Goal: Task Accomplishment & Management: Use online tool/utility

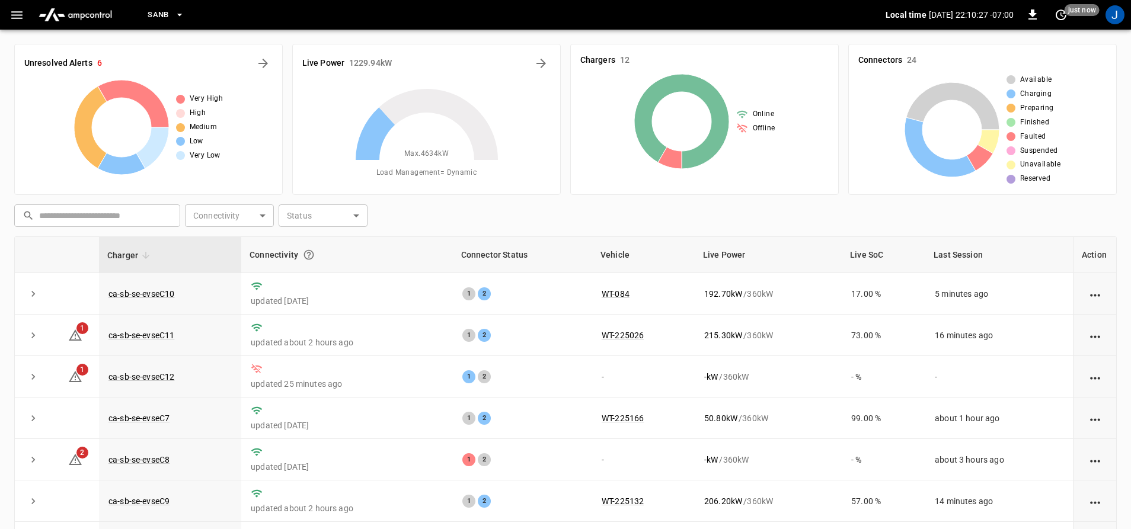
scroll to position [123, 0]
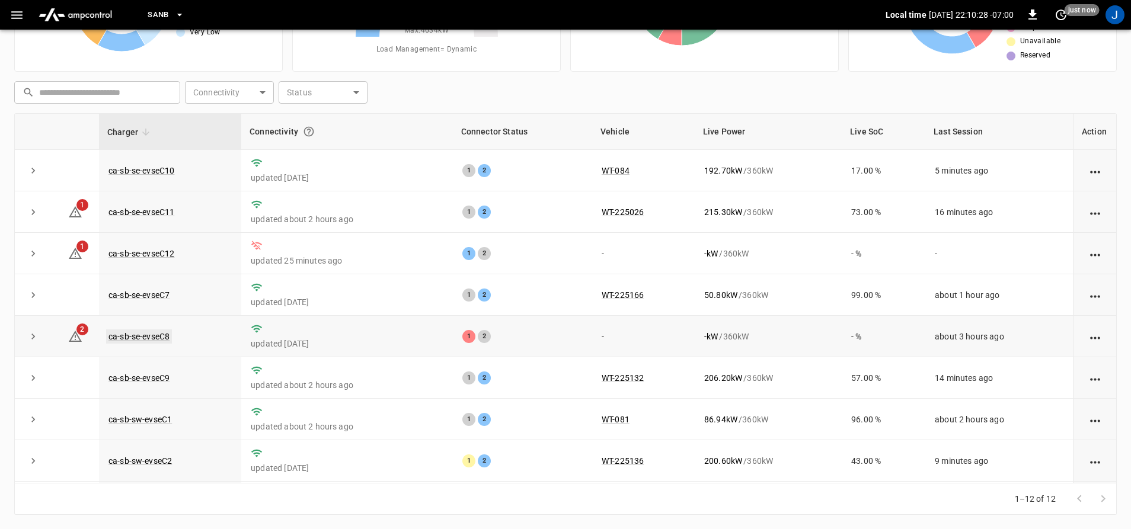
click at [142, 339] on link "ca-sb-se-evseC8" at bounding box center [139, 336] width 66 height 14
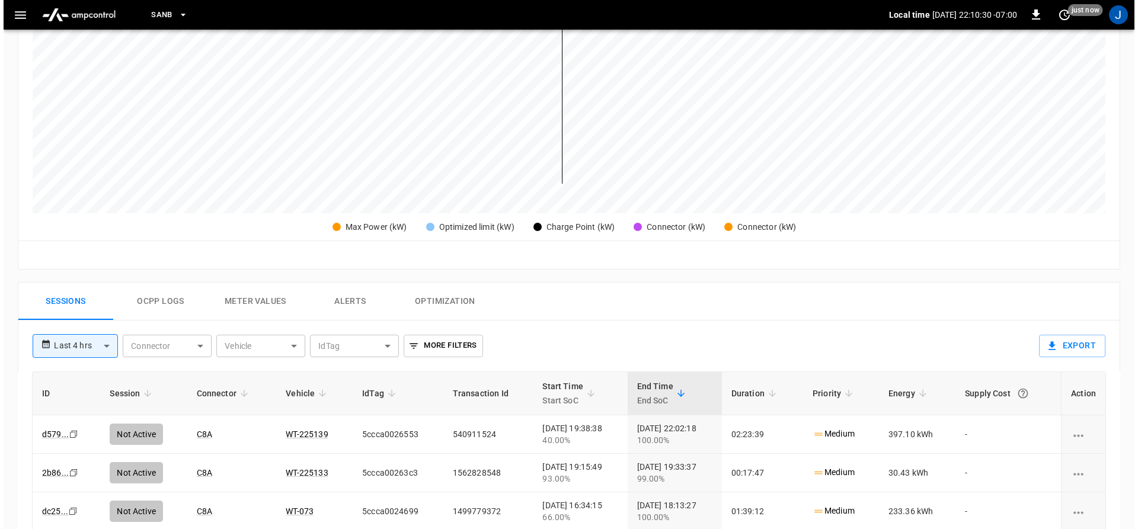
scroll to position [356, 0]
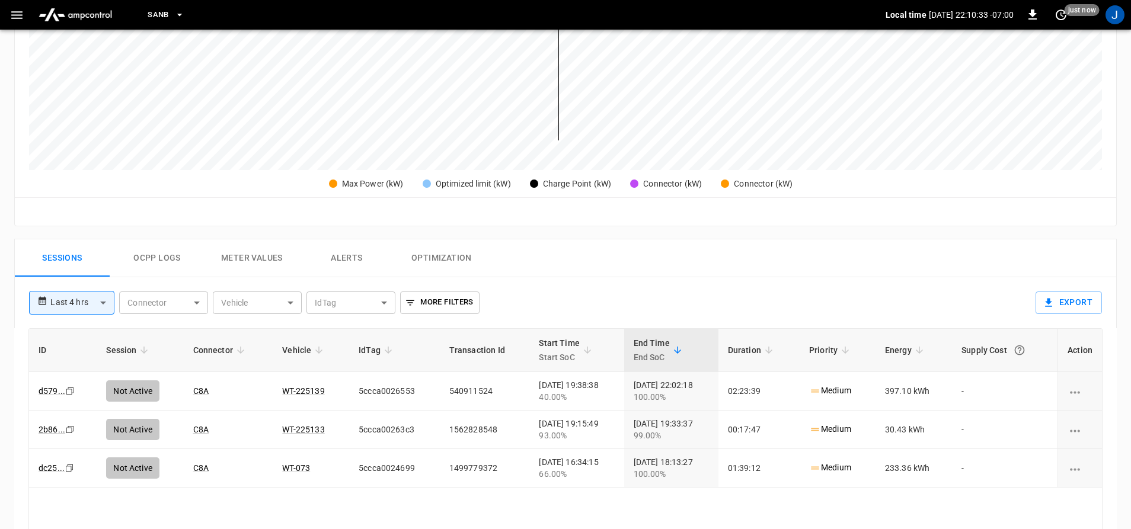
click at [10, 21] on icon "button" at bounding box center [16, 15] width 15 height 15
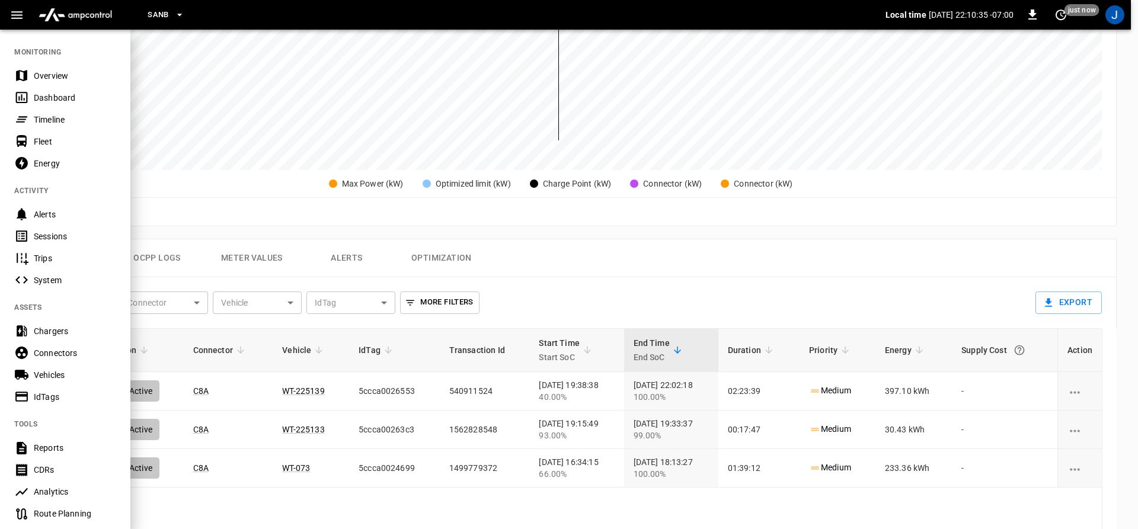
click at [59, 75] on div "Overview" at bounding box center [75, 76] width 82 height 12
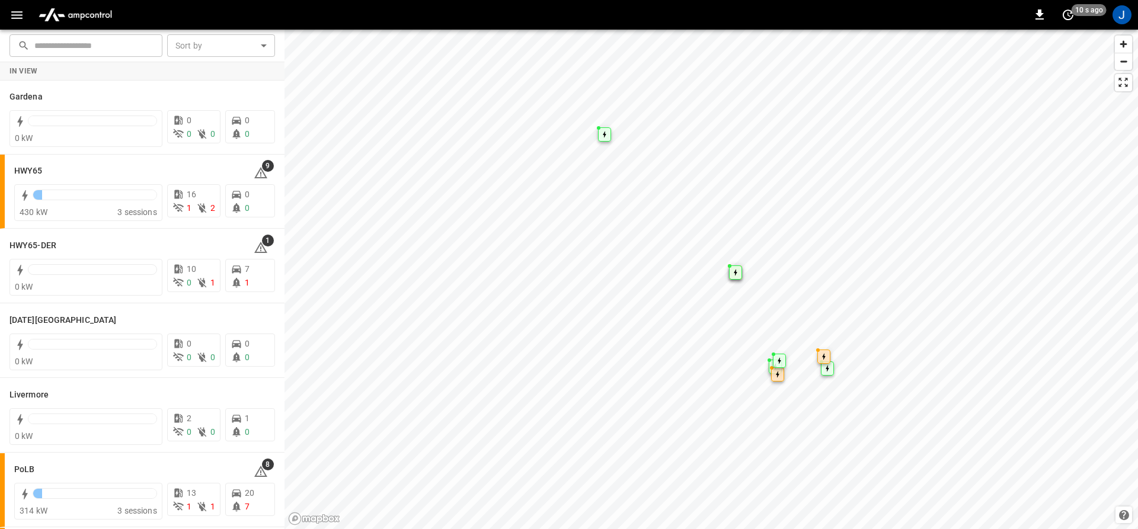
click at [8, 21] on button "button" at bounding box center [17, 15] width 24 height 22
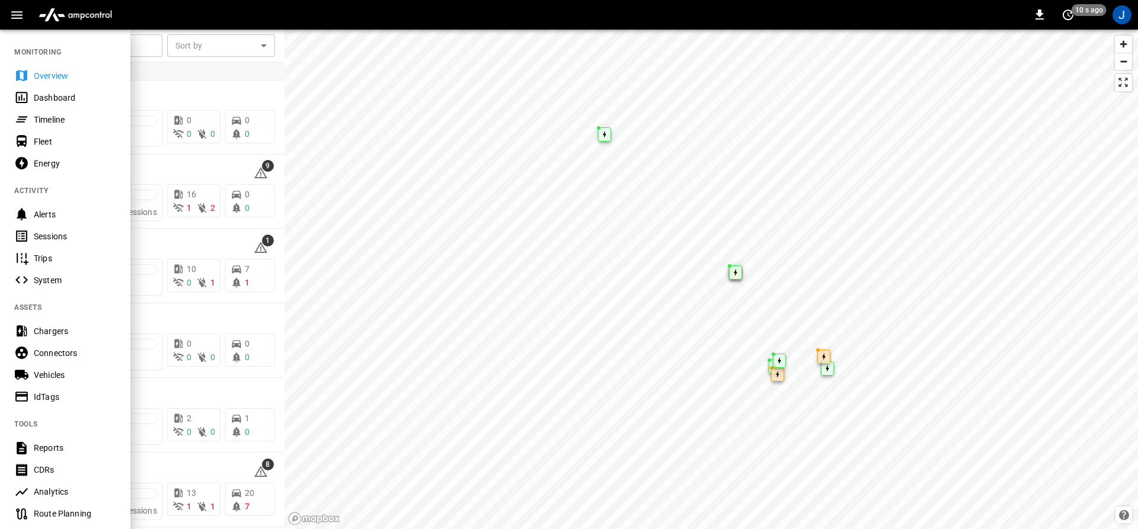
click at [30, 95] on div "Dashboard" at bounding box center [65, 98] width 130 height 22
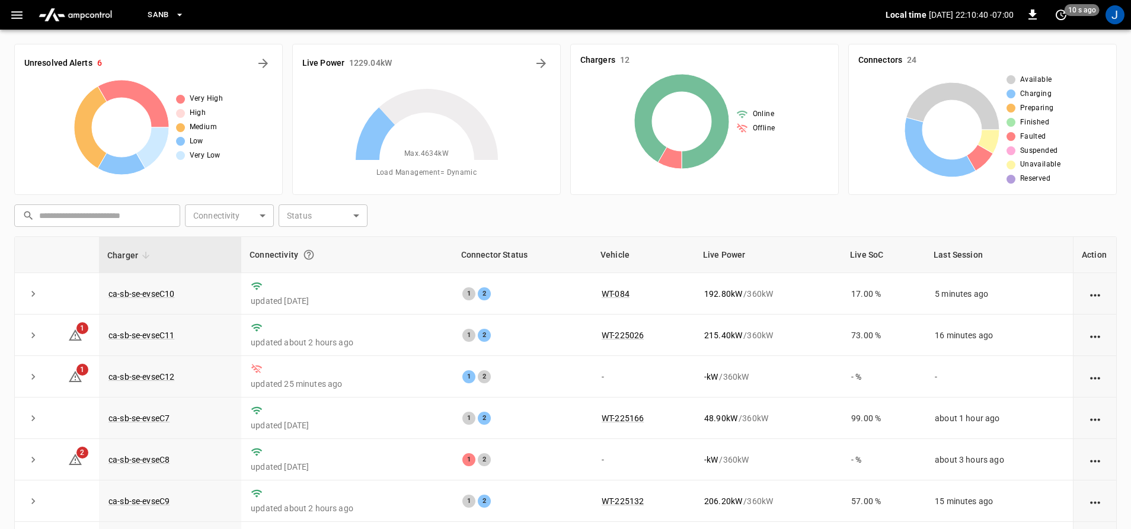
click at [12, 10] on icon "button" at bounding box center [16, 15] width 15 height 15
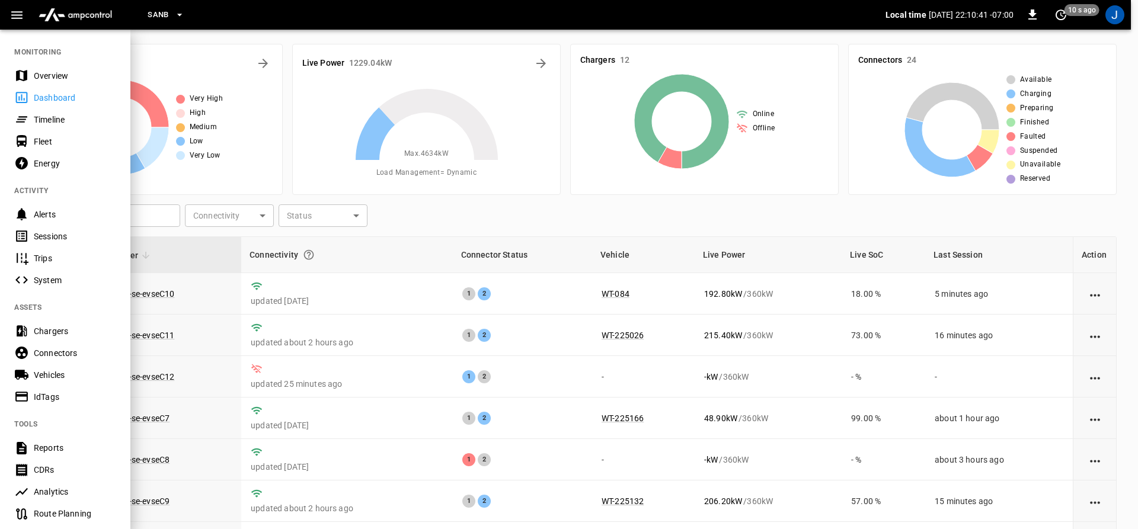
click at [32, 79] on div "Overview" at bounding box center [65, 76] width 130 height 22
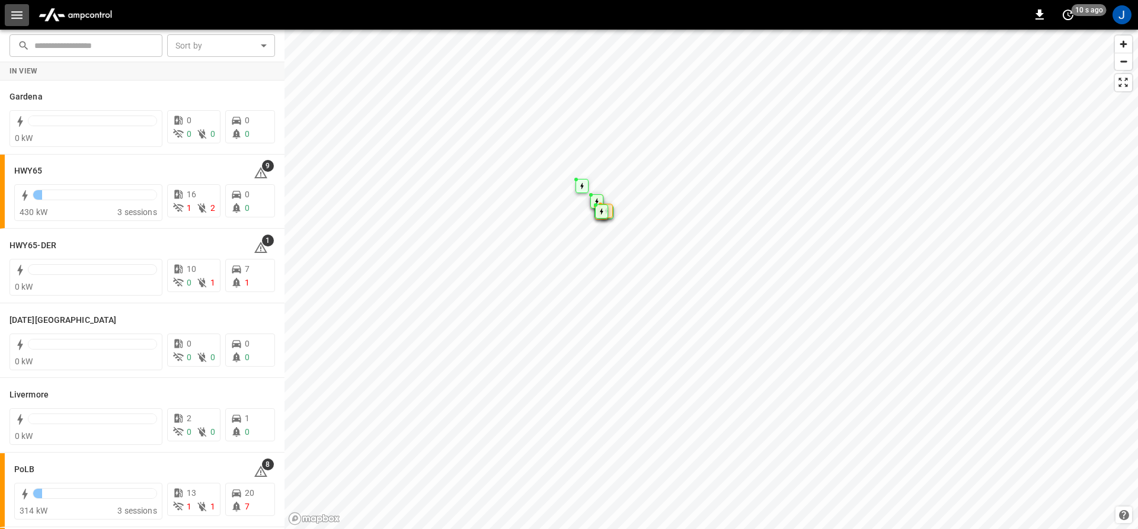
click at [23, 14] on icon "button" at bounding box center [16, 15] width 15 height 15
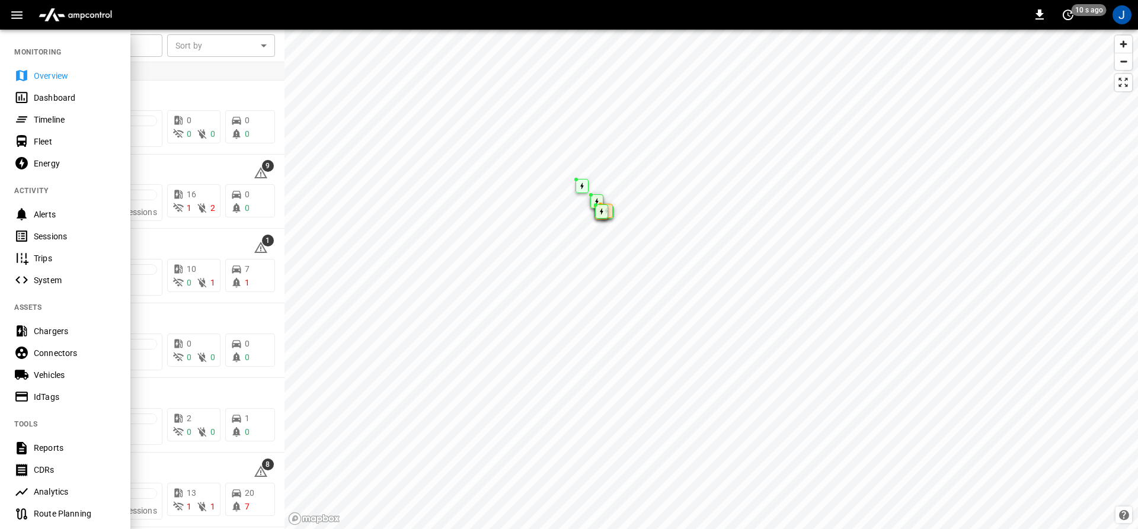
click at [30, 105] on div "Dashboard" at bounding box center [65, 98] width 130 height 22
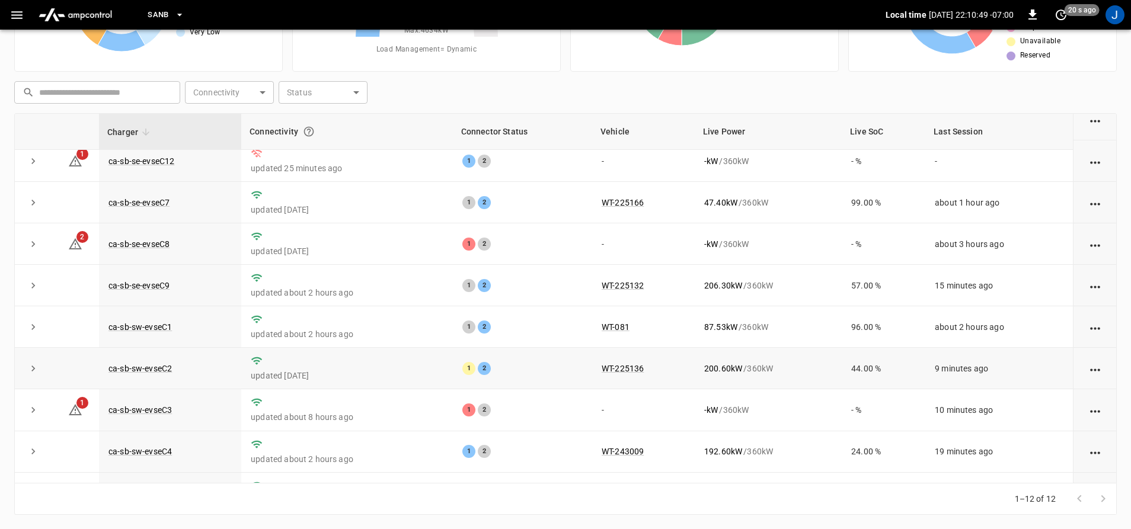
scroll to position [172, 0]
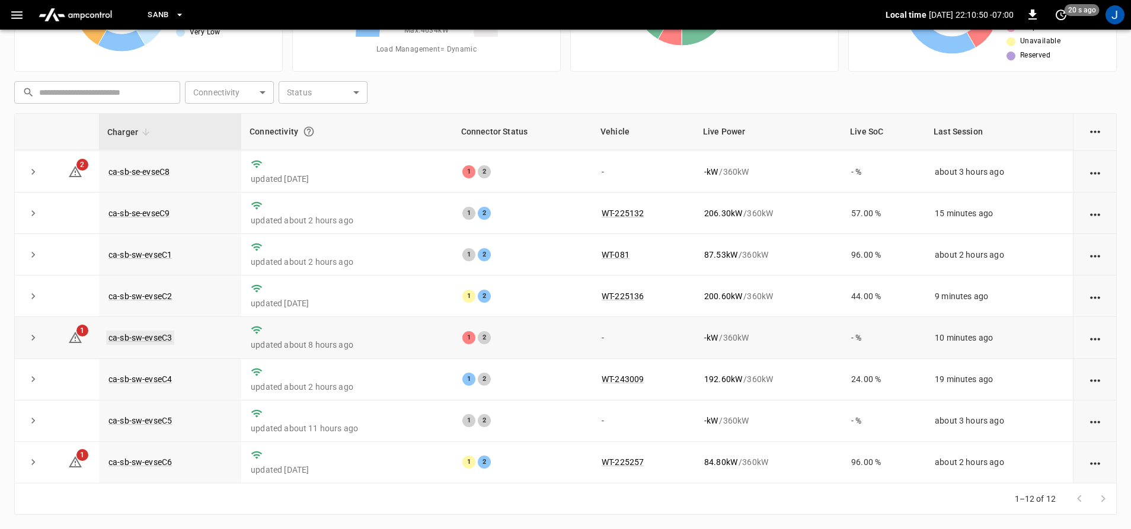
click at [148, 335] on link "ca-sb-sw-evseC3" at bounding box center [140, 338] width 68 height 14
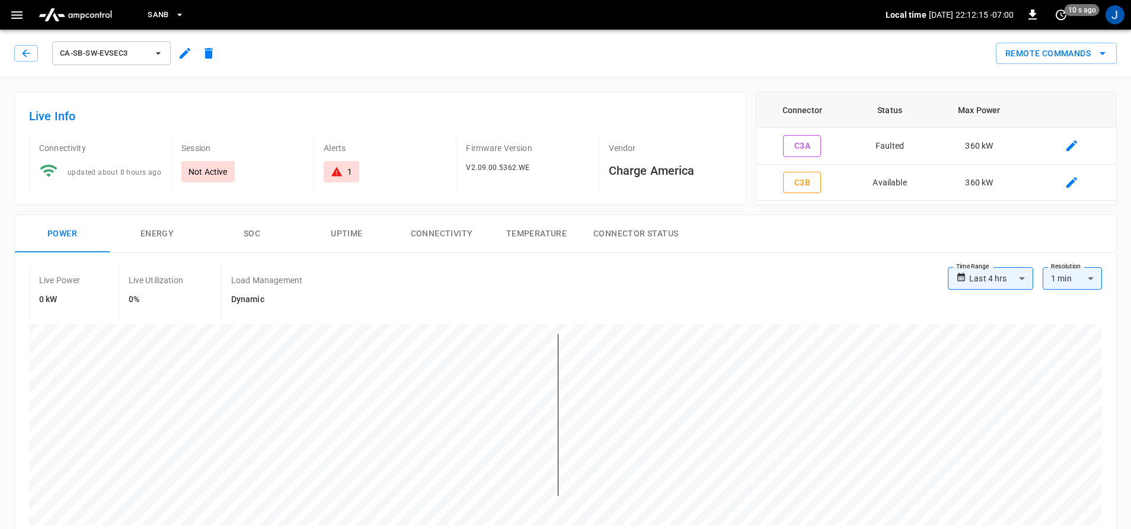
click at [1073, 56] on button "Remote Commands" at bounding box center [1055, 54] width 121 height 22
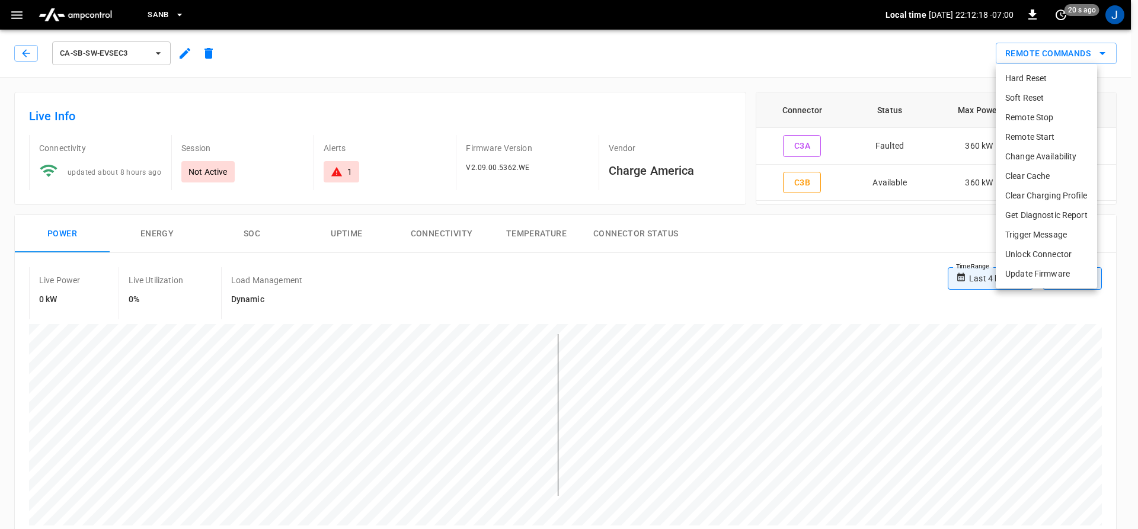
click at [1046, 132] on li "Remote Start" at bounding box center [1045, 137] width 101 height 20
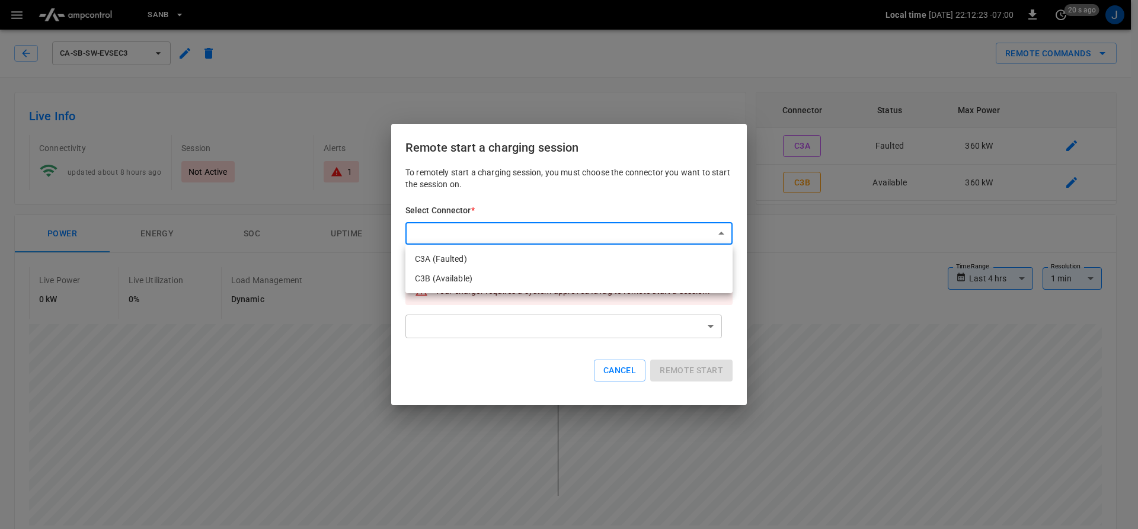
drag, startPoint x: 504, startPoint y: 278, endPoint x: 457, endPoint y: 245, distance: 57.7
click at [499, 250] on ul "C3A (Faulted) C3B (Available)" at bounding box center [568, 269] width 327 height 49
click at [369, 243] on div at bounding box center [569, 264] width 1138 height 529
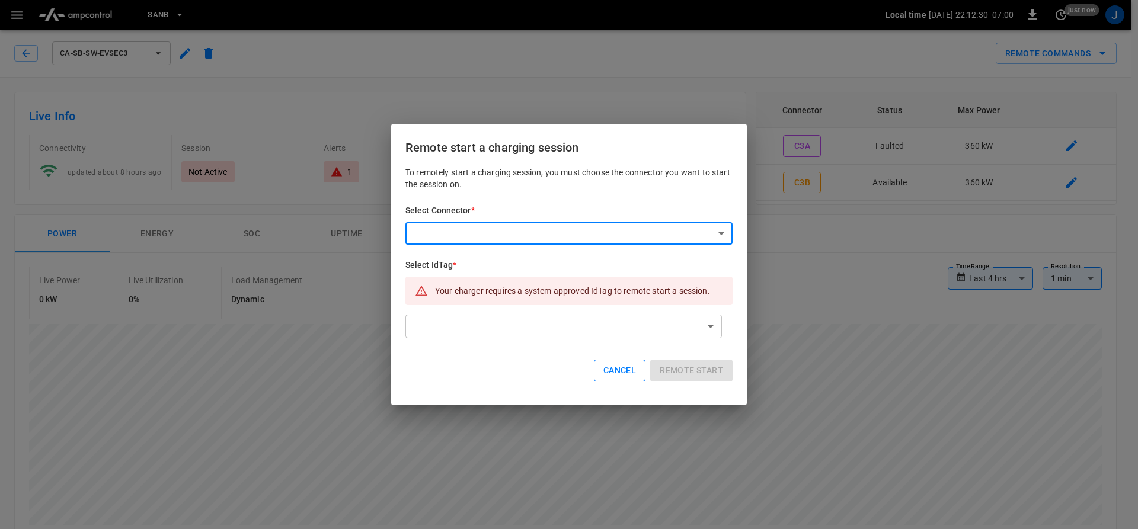
click at [603, 370] on button "Cancel" at bounding box center [620, 371] width 52 height 22
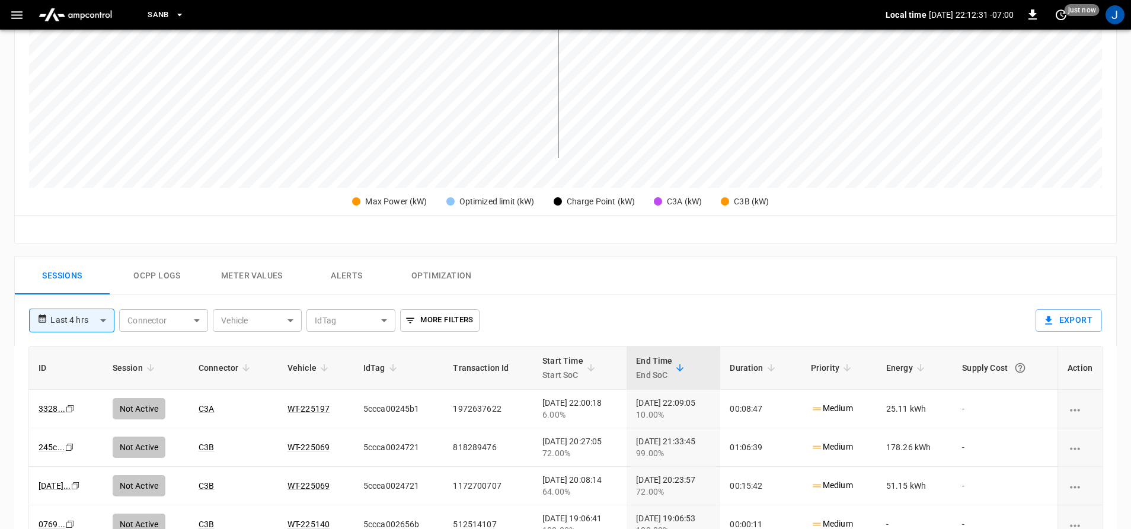
scroll to position [356, 0]
